Goal: Find specific fact: Find specific fact

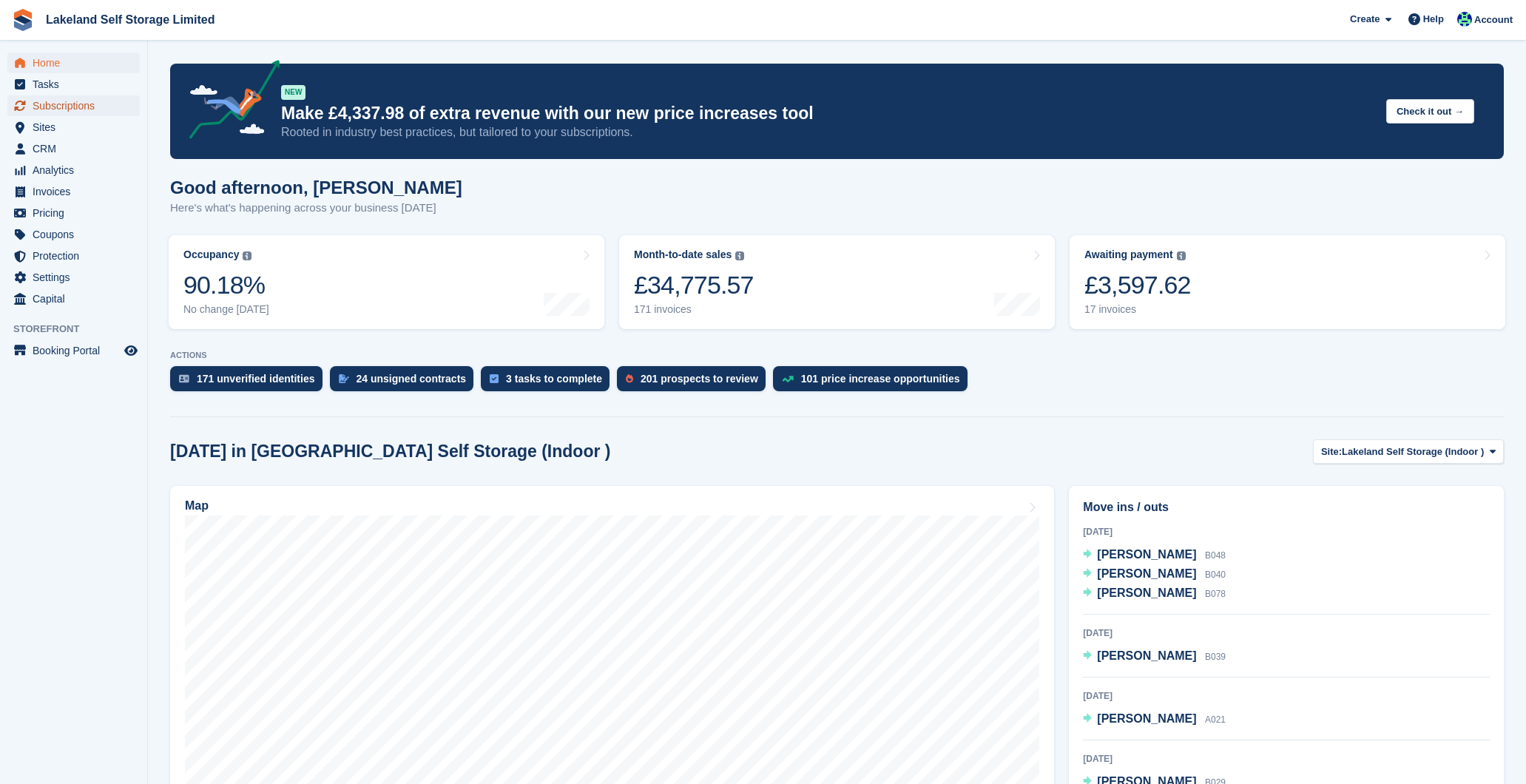
click at [83, 105] on span "Subscriptions" at bounding box center [77, 105] width 89 height 21
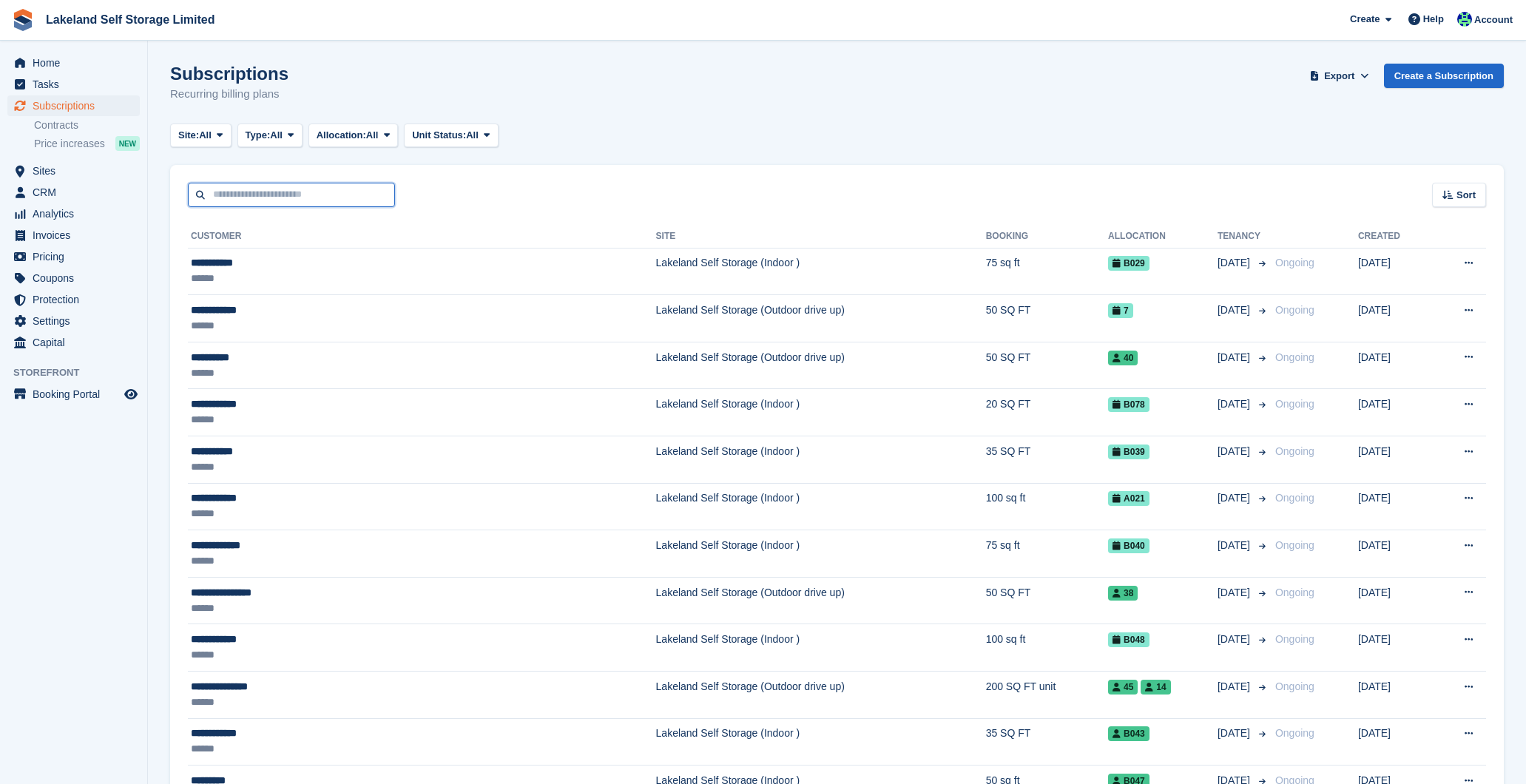
click at [363, 199] on input "text" at bounding box center [292, 195] width 207 height 24
type input "****"
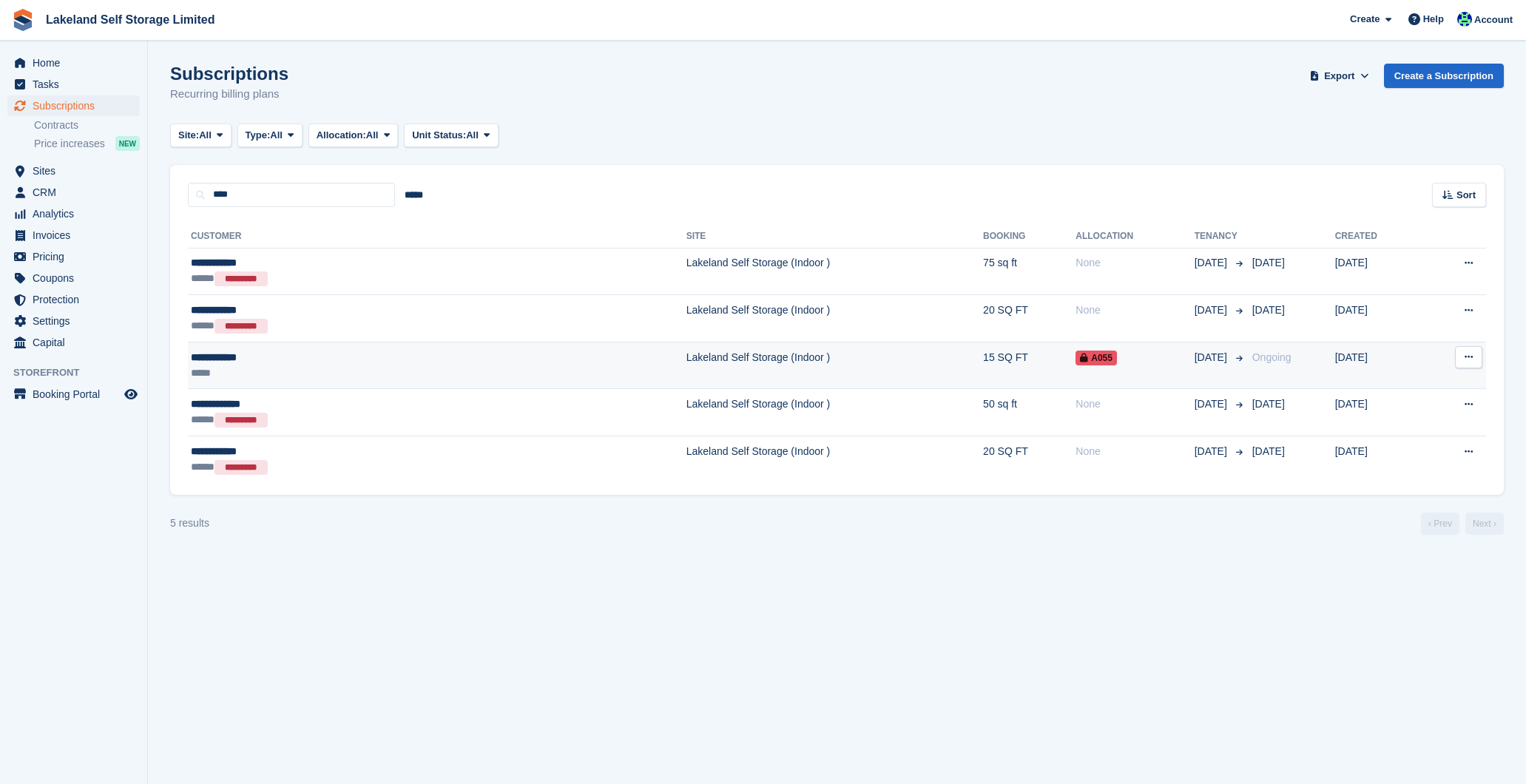
click at [686, 366] on td "Lakeland Self Storage (Indoor )" at bounding box center [834, 365] width 296 height 47
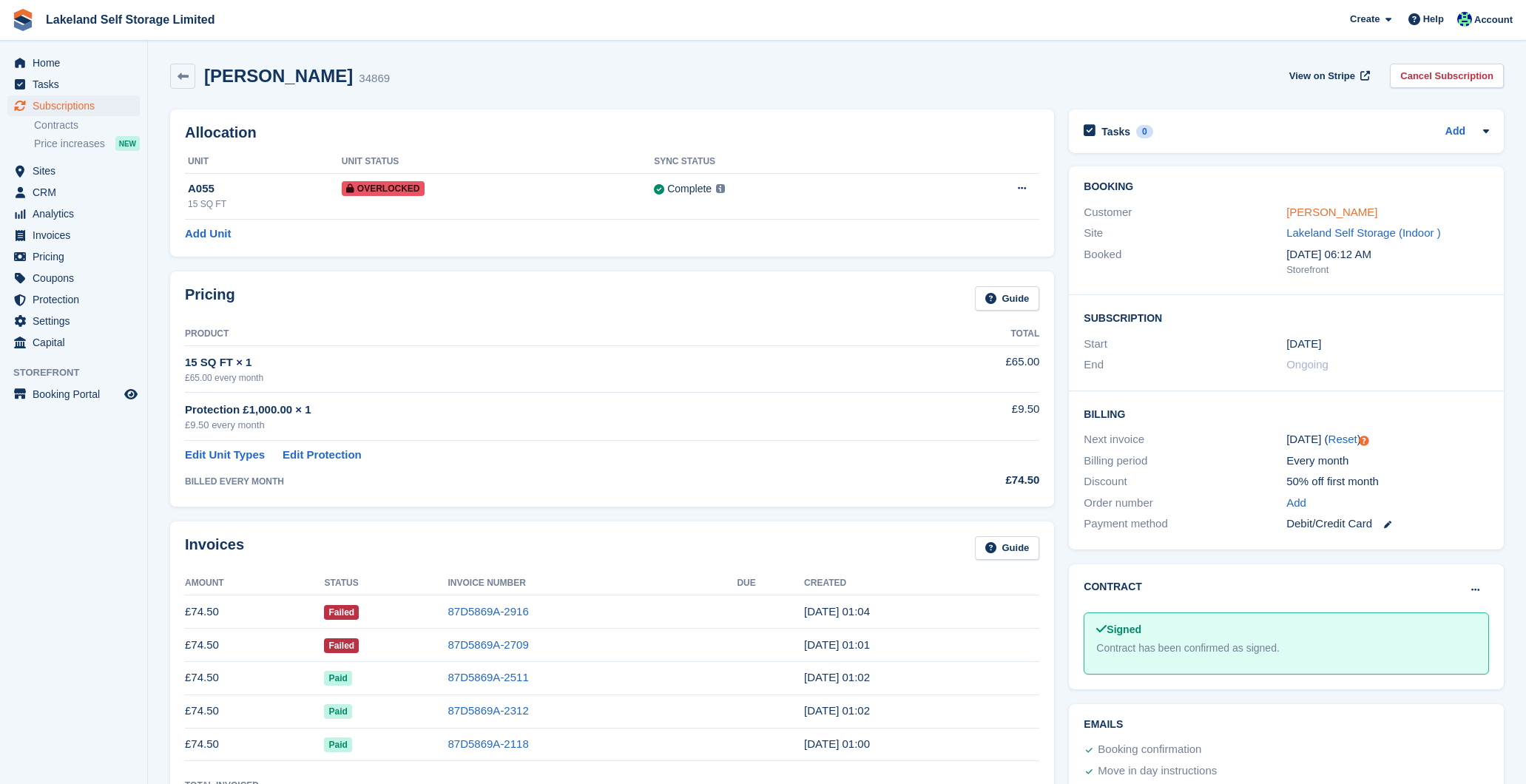
click at [1305, 212] on link "Annette Dale" at bounding box center [1331, 212] width 91 height 13
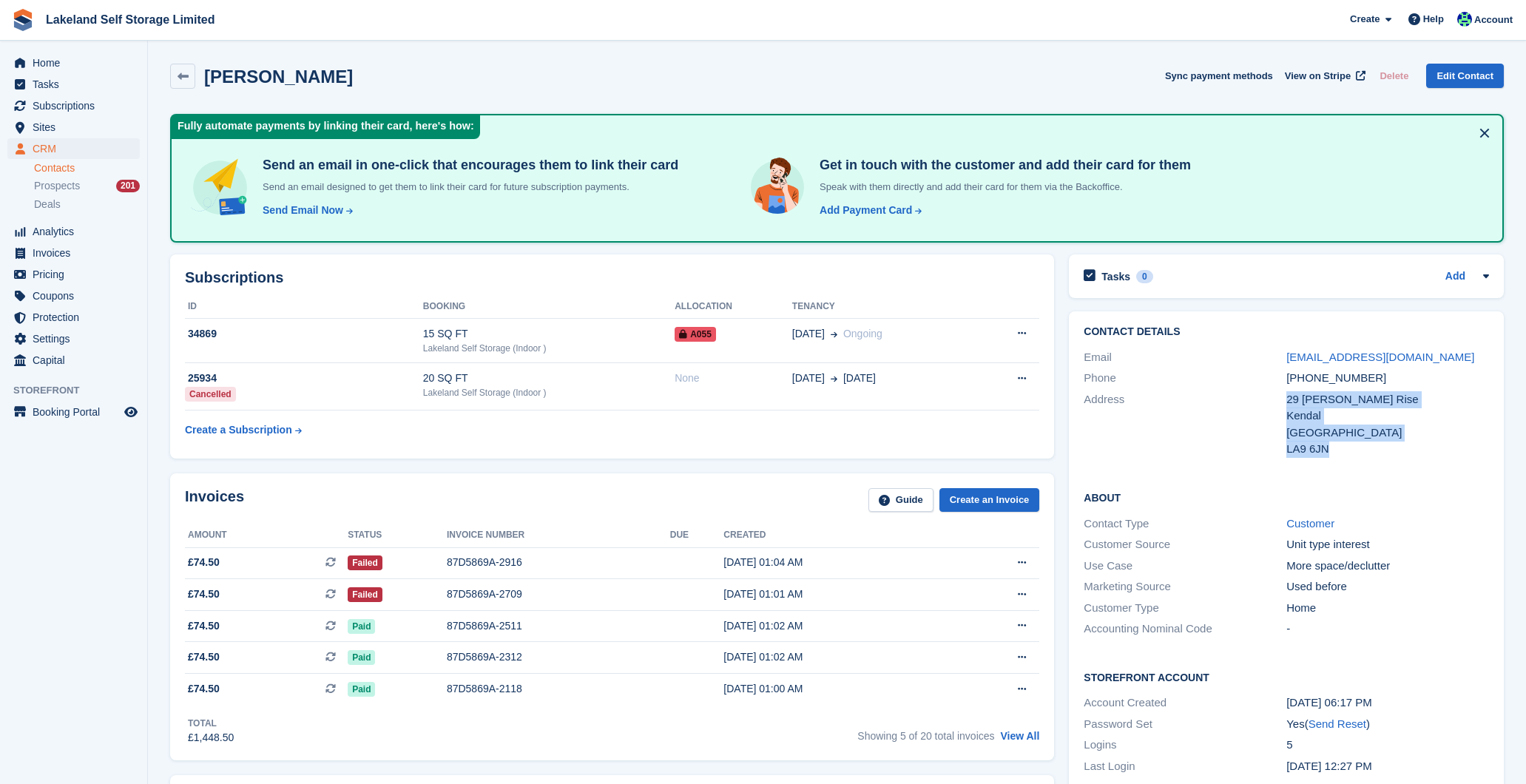
drag, startPoint x: 1288, startPoint y: 399, endPoint x: 1366, endPoint y: 444, distance: 90.0
click at [1366, 444] on div "29 Jenkin Rise Kendal United Kingdom LA9 6JN" at bounding box center [1387, 424] width 203 height 66
copy div "29 Jenkin Rise Kendal United Kingdom LA9 6JN"
click at [59, 64] on span "Home" at bounding box center [77, 62] width 89 height 21
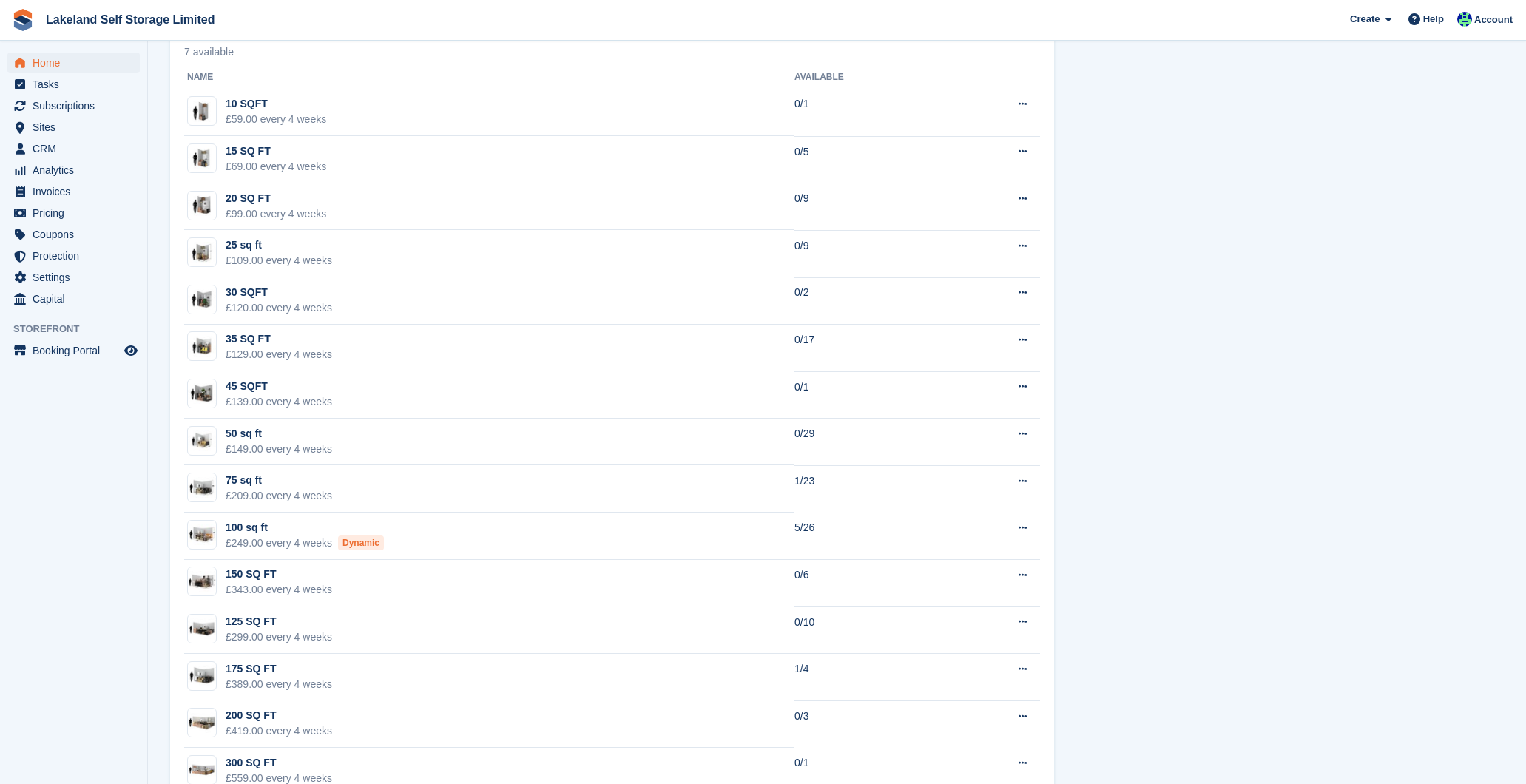
scroll to position [913, 0]
